Goal: Navigation & Orientation: Go to known website

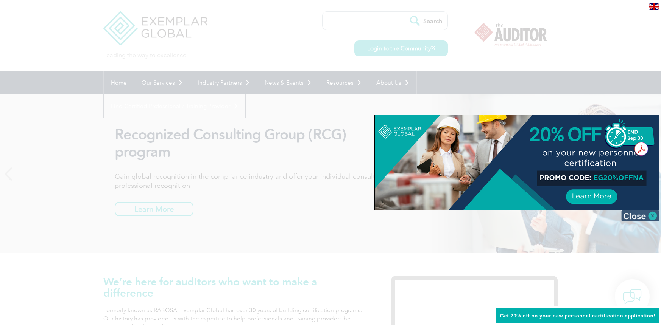
click at [634, 217] on img at bounding box center [640, 215] width 38 height 11
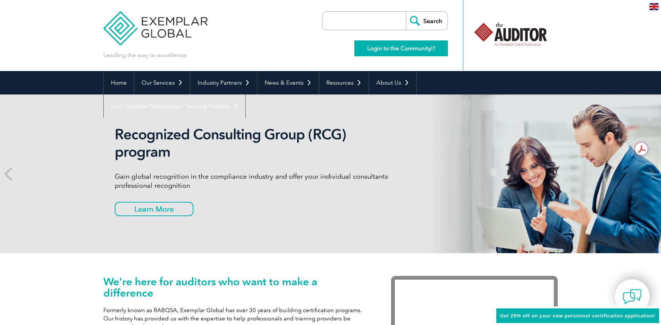
click at [395, 48] on link "Login to the Community" at bounding box center [400, 48] width 93 height 16
